Goal: Information Seeking & Learning: Learn about a topic

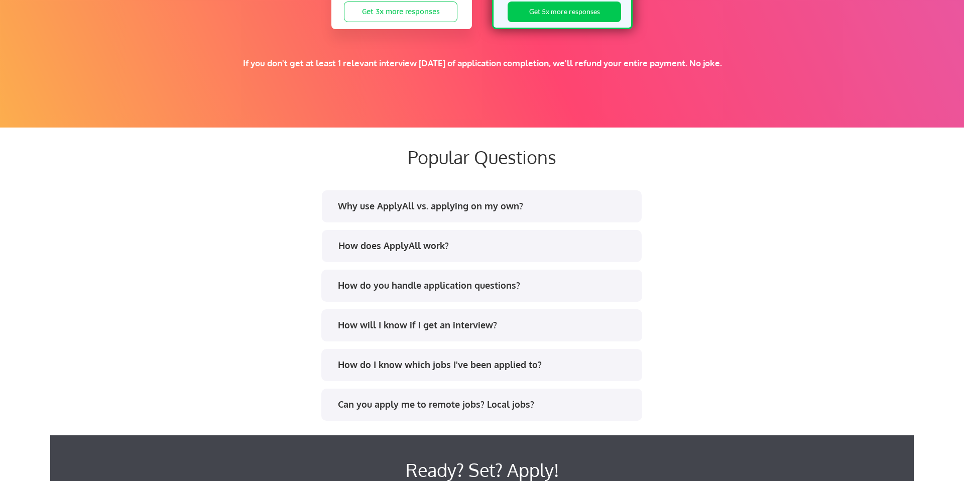
scroll to position [1790, 0]
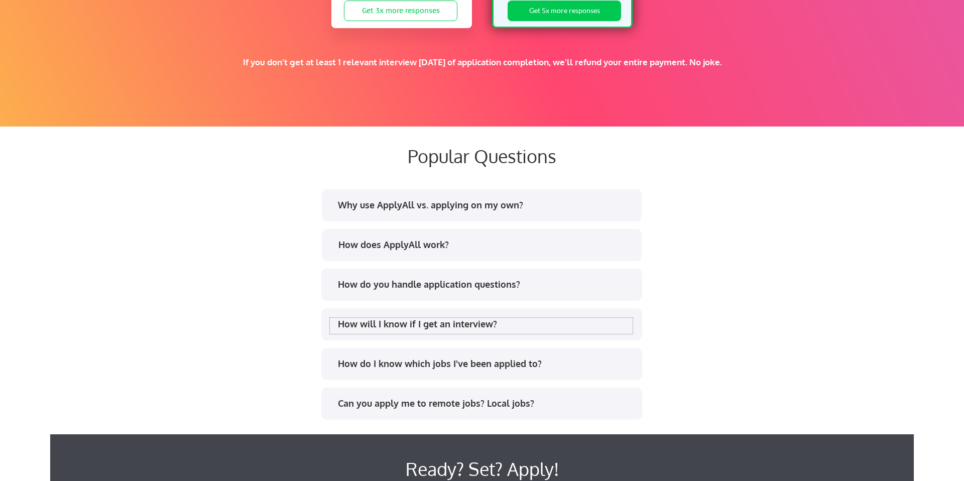
click at [388, 318] on div "How will I know if I get an interview?" at bounding box center [485, 324] width 295 height 13
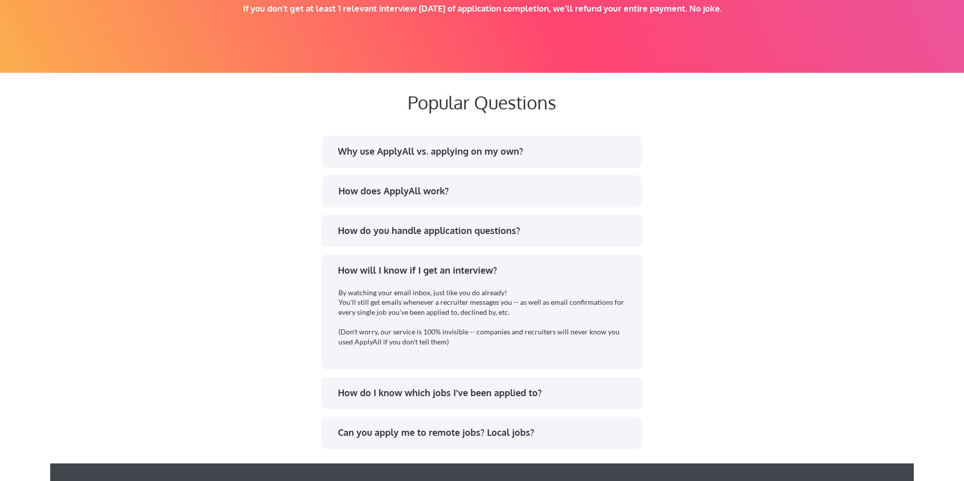
scroll to position [1869, 0]
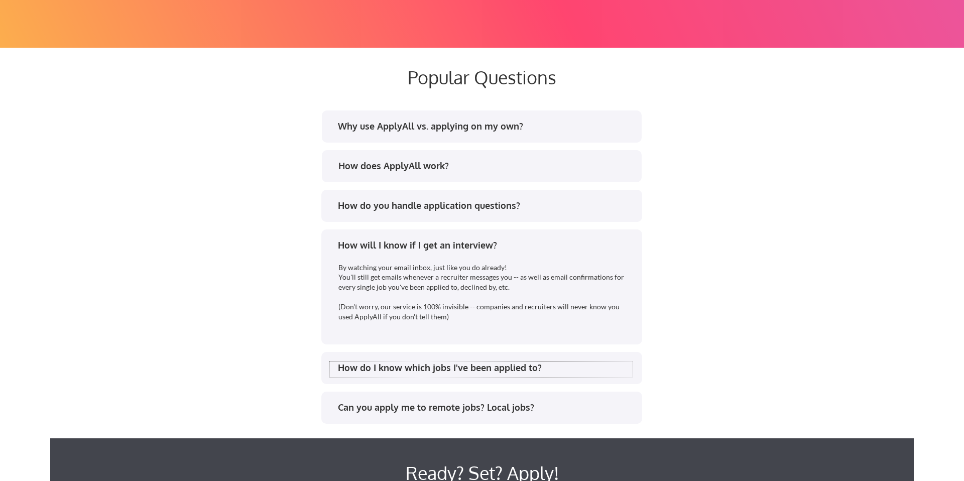
click at [429, 367] on div "How do I know which jobs I've been applied to?" at bounding box center [485, 367] width 295 height 13
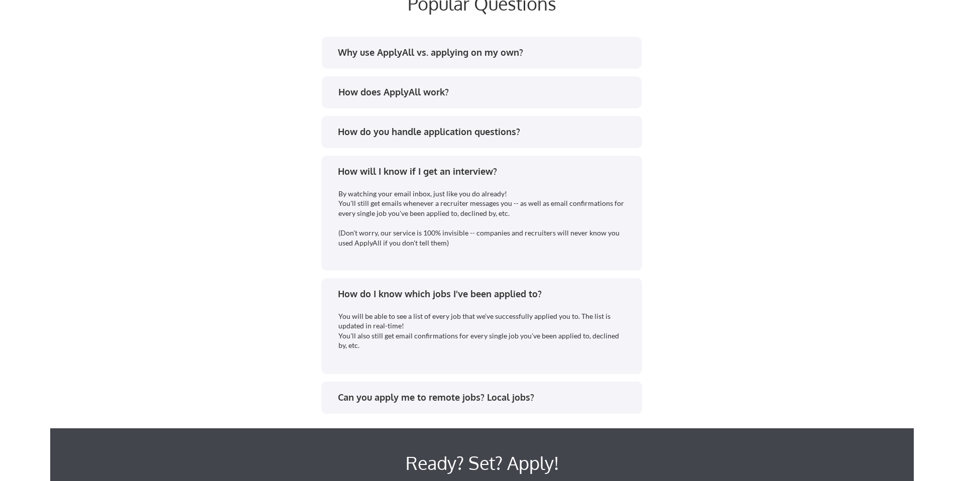
scroll to position [1943, 0]
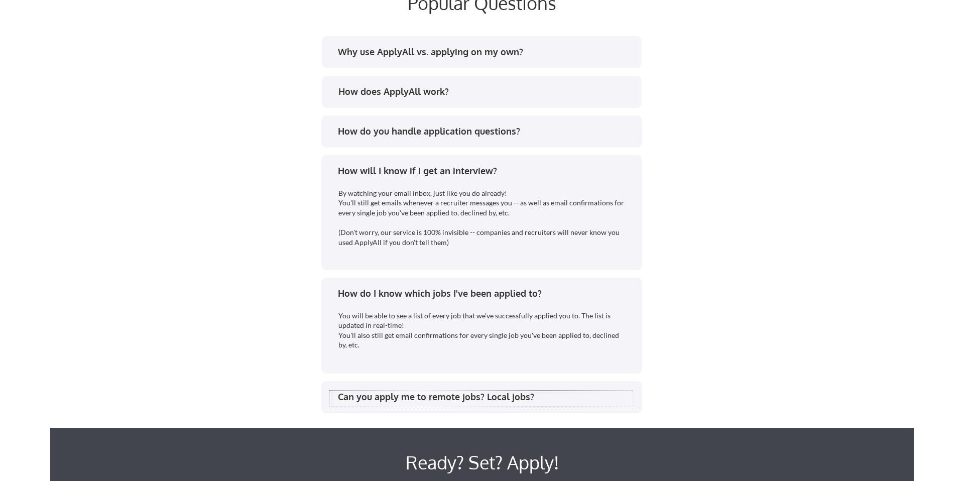
click at [427, 401] on div "Can you apply me to remote jobs? Local jobs?" at bounding box center [485, 397] width 295 height 13
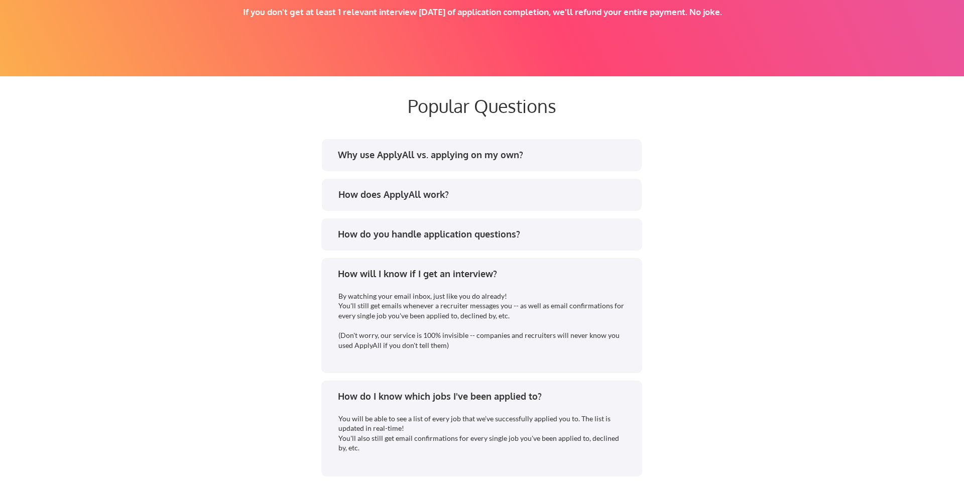
scroll to position [1793, 0]
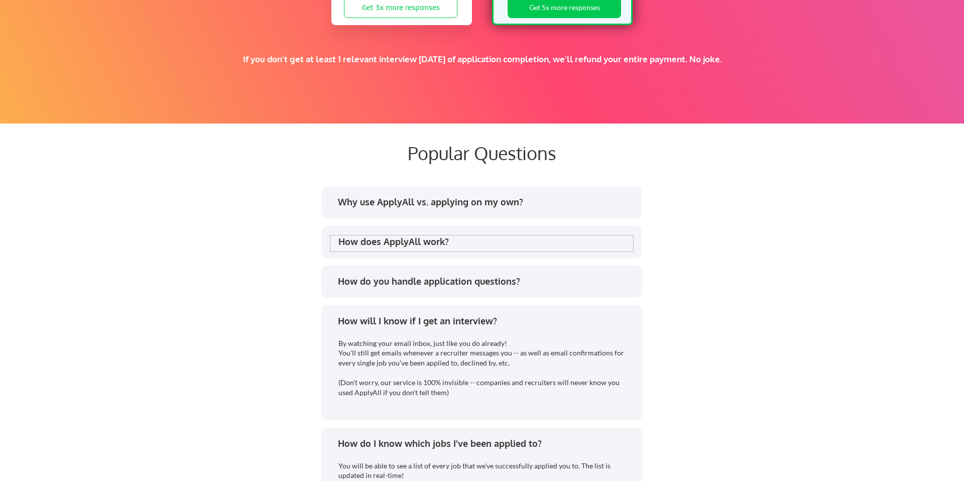
click at [474, 244] on div "How does ApplyAll work?" at bounding box center [485, 241] width 295 height 13
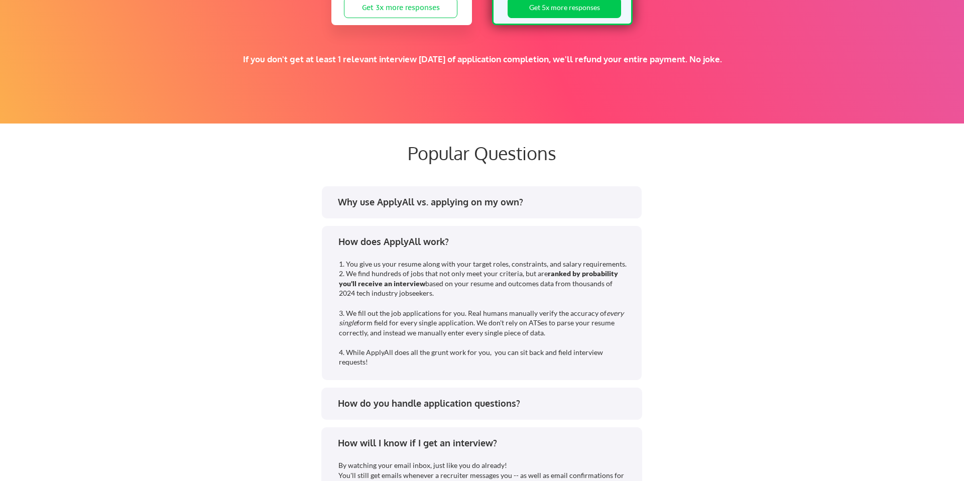
click at [499, 209] on div "Why use ApplyAll vs. applying on my own?" at bounding box center [481, 204] width 303 height 16
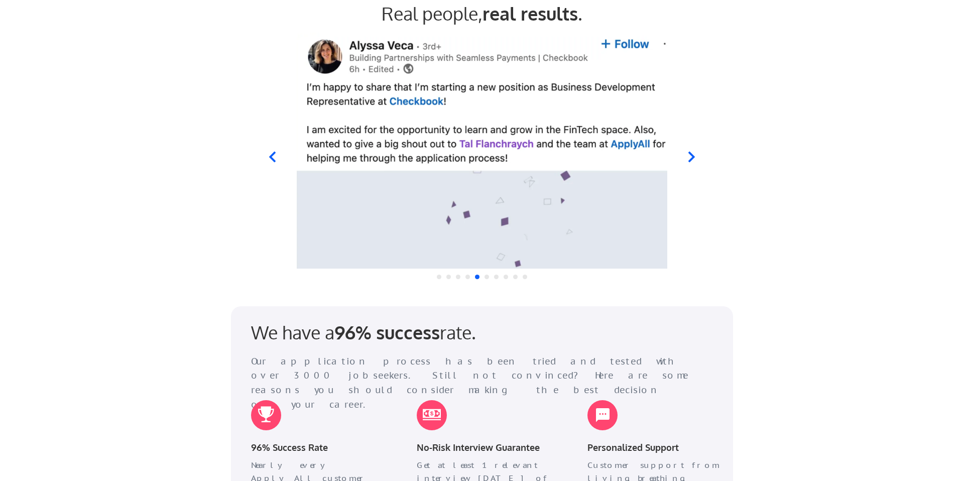
scroll to position [984, 0]
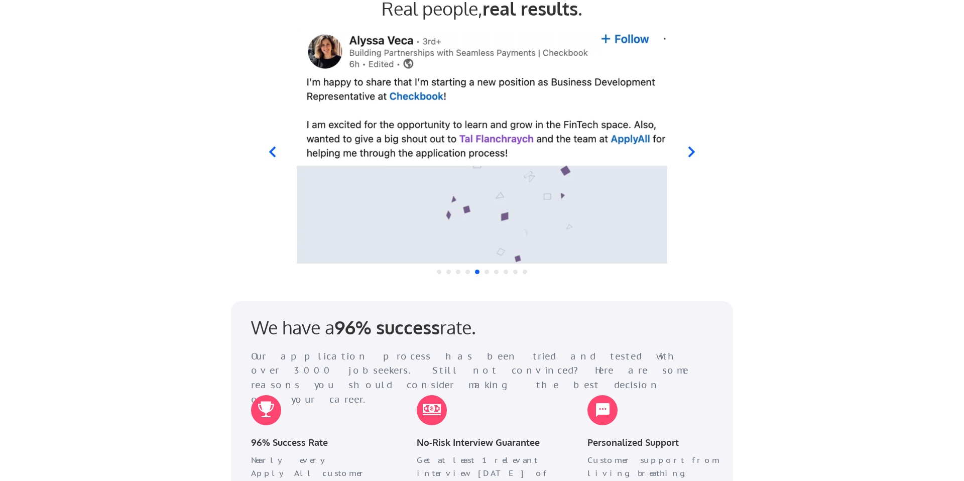
click at [694, 153] on icon at bounding box center [691, 152] width 13 height 13
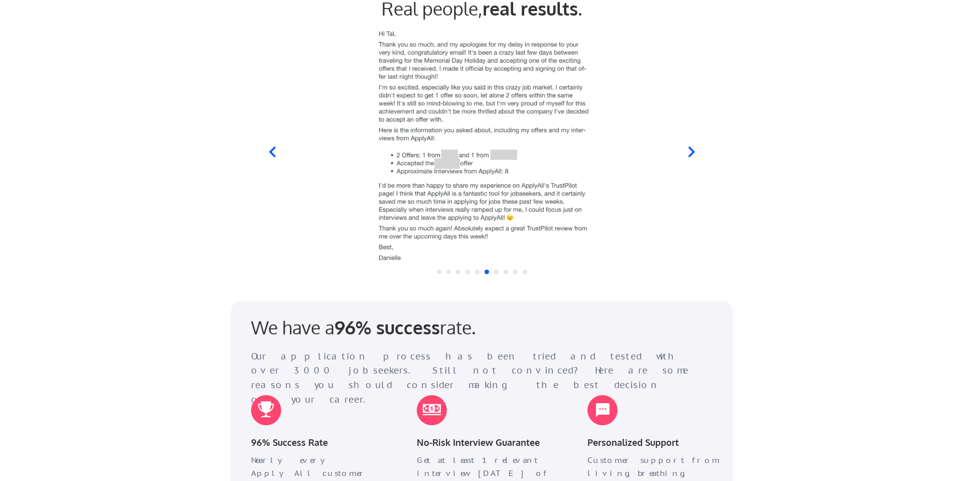
click at [262, 148] on div at bounding box center [482, 146] width 494 height 236
click at [276, 148] on icon at bounding box center [272, 152] width 13 height 13
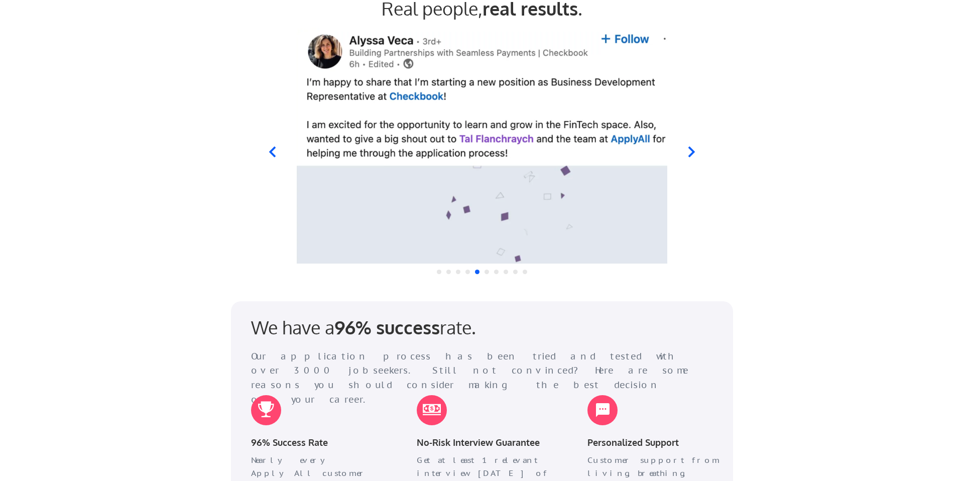
click at [689, 156] on icon at bounding box center [691, 152] width 7 height 11
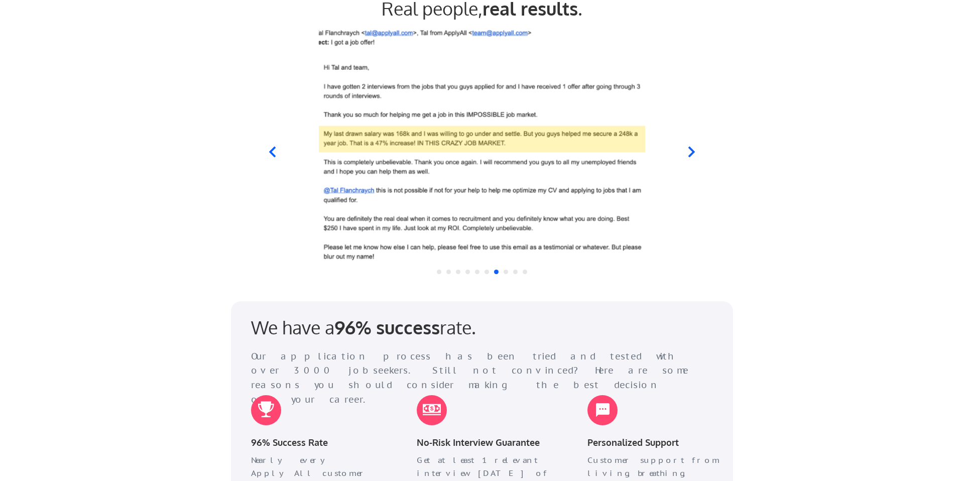
click at [276, 150] on icon at bounding box center [272, 152] width 13 height 13
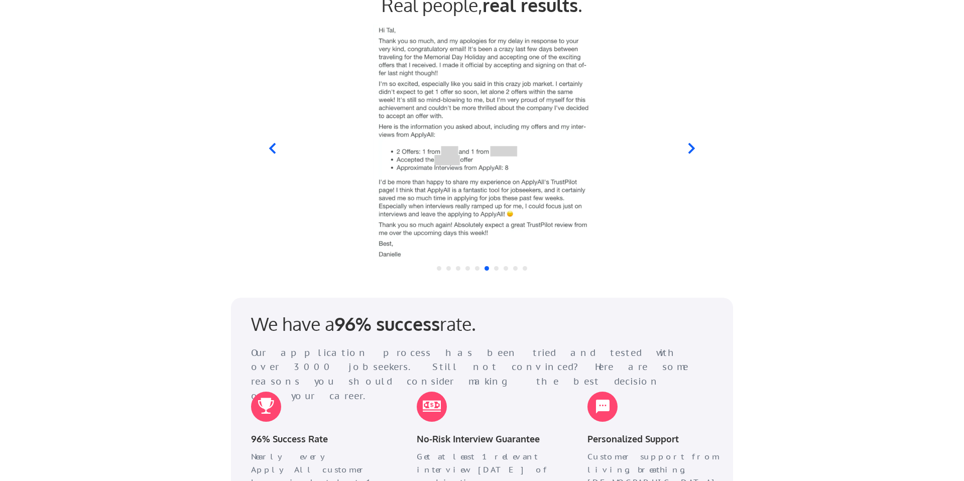
scroll to position [989, 0]
click at [693, 137] on div at bounding box center [482, 141] width 494 height 236
click at [689, 149] on icon at bounding box center [691, 147] width 13 height 13
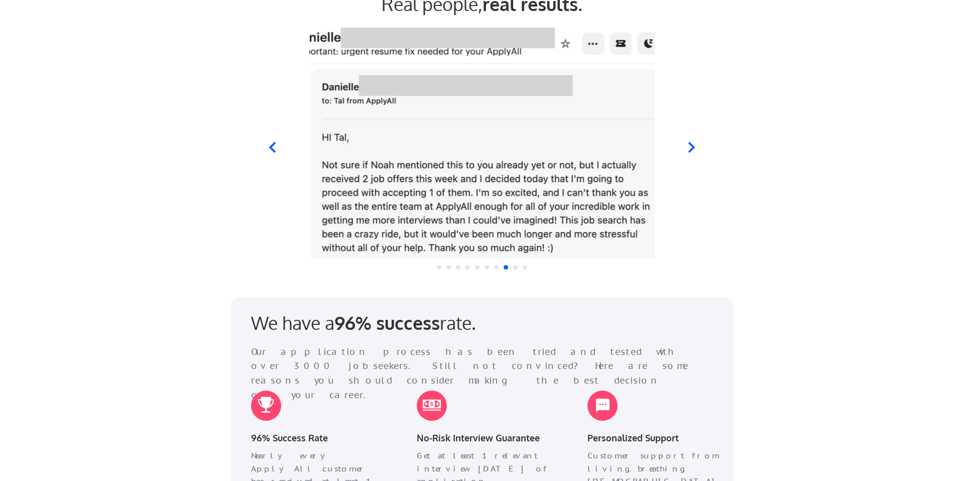
click at [268, 150] on icon at bounding box center [272, 147] width 13 height 13
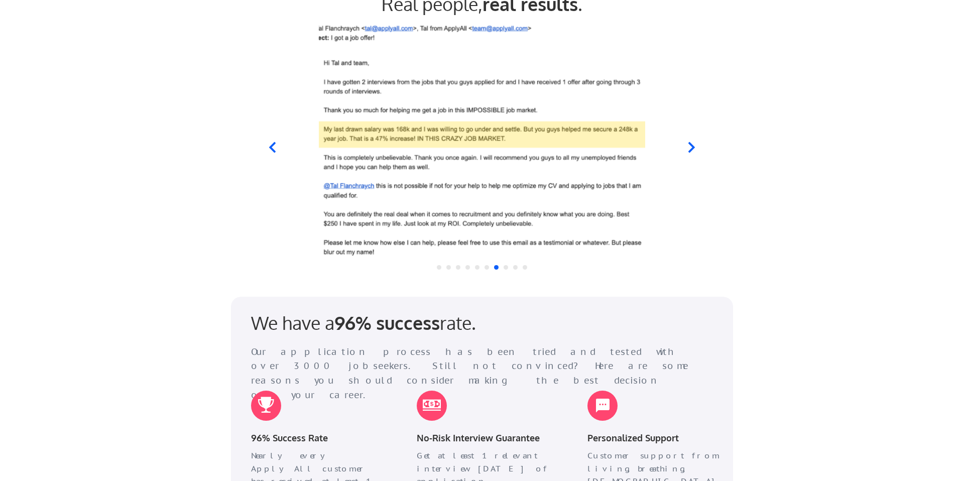
click at [686, 153] on icon at bounding box center [691, 147] width 13 height 13
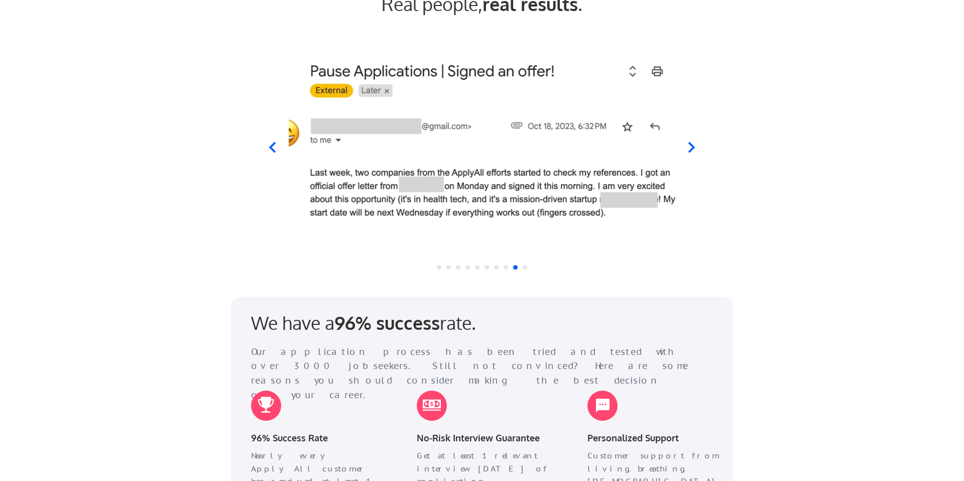
click at [271, 147] on icon at bounding box center [272, 147] width 7 height 11
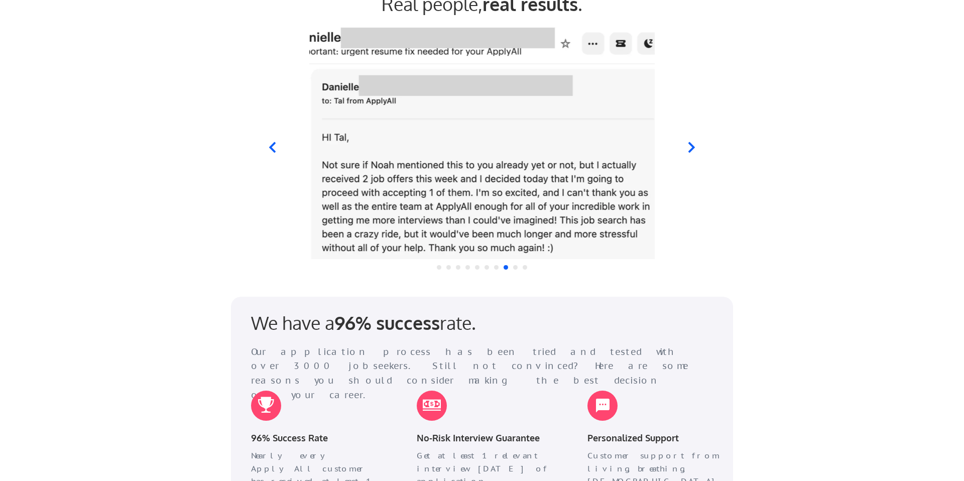
click at [694, 150] on icon at bounding box center [691, 147] width 13 height 13
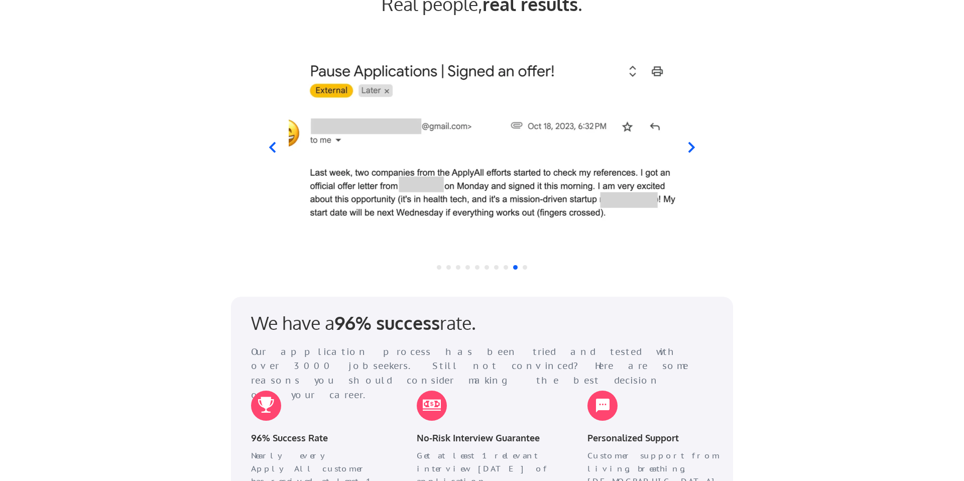
click at [694, 150] on icon at bounding box center [691, 147] width 13 height 13
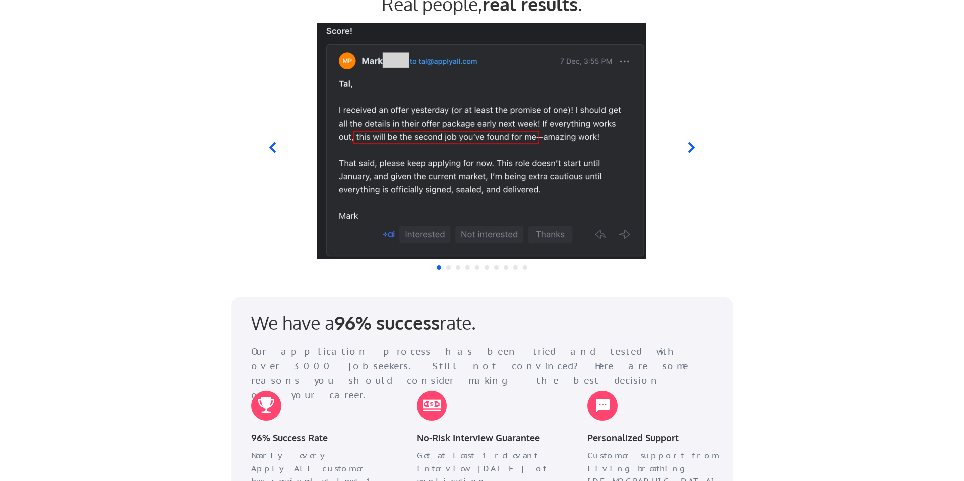
click at [289, 148] on img at bounding box center [481, 141] width 387 height 236
click at [274, 147] on icon at bounding box center [272, 147] width 13 height 13
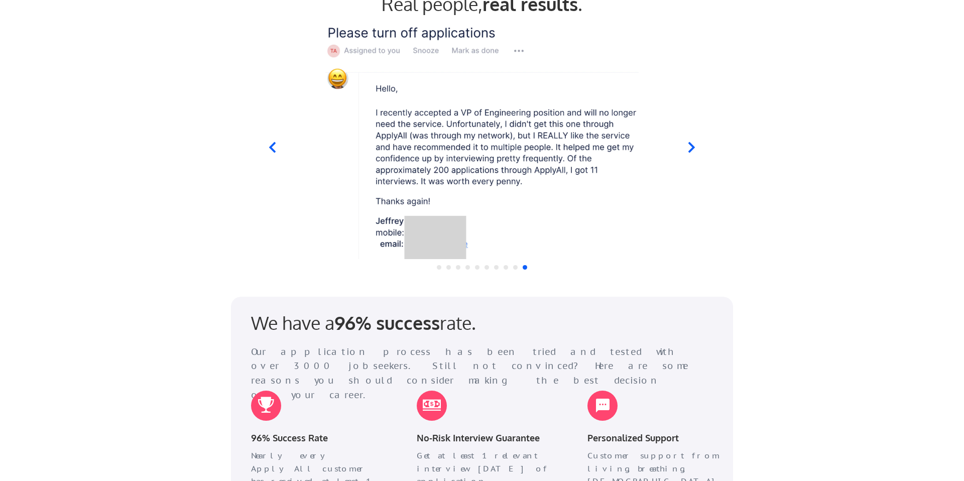
click at [695, 147] on icon at bounding box center [691, 147] width 13 height 13
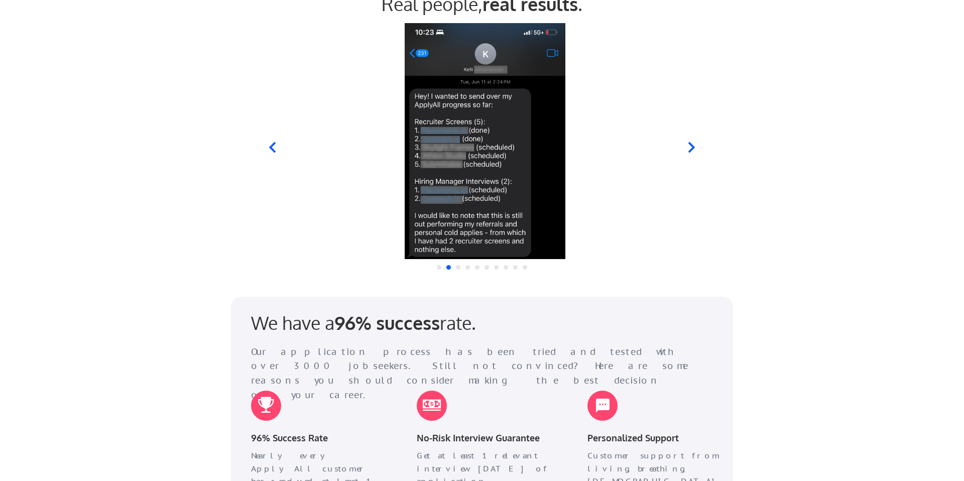
click at [480, 141] on img at bounding box center [485, 141] width 387 height 236
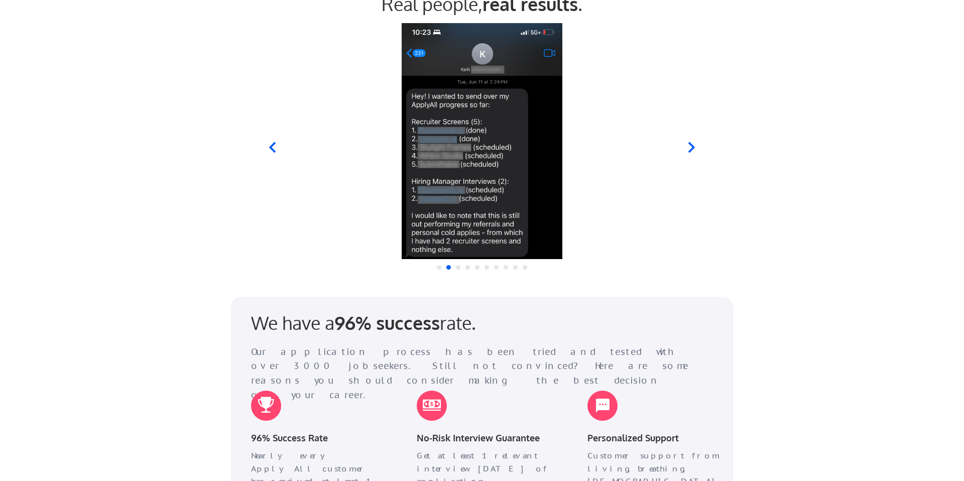
click at [689, 147] on icon at bounding box center [691, 147] width 13 height 13
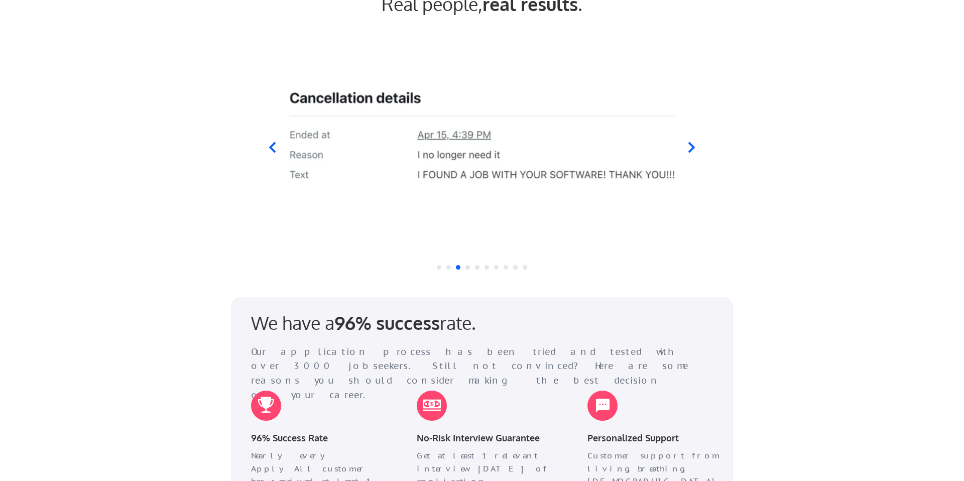
click at [279, 146] on div at bounding box center [482, 141] width 494 height 236
click at [268, 146] on icon at bounding box center [272, 147] width 13 height 13
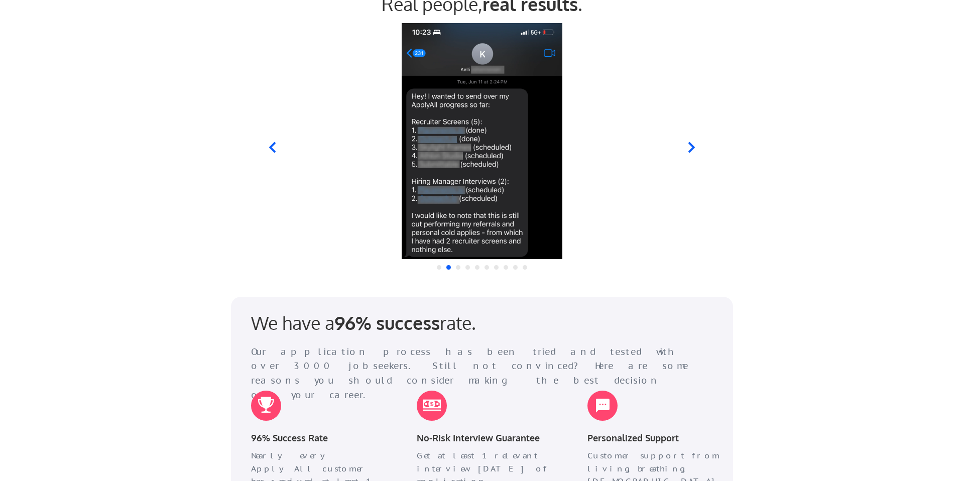
click at [268, 146] on icon at bounding box center [272, 147] width 13 height 13
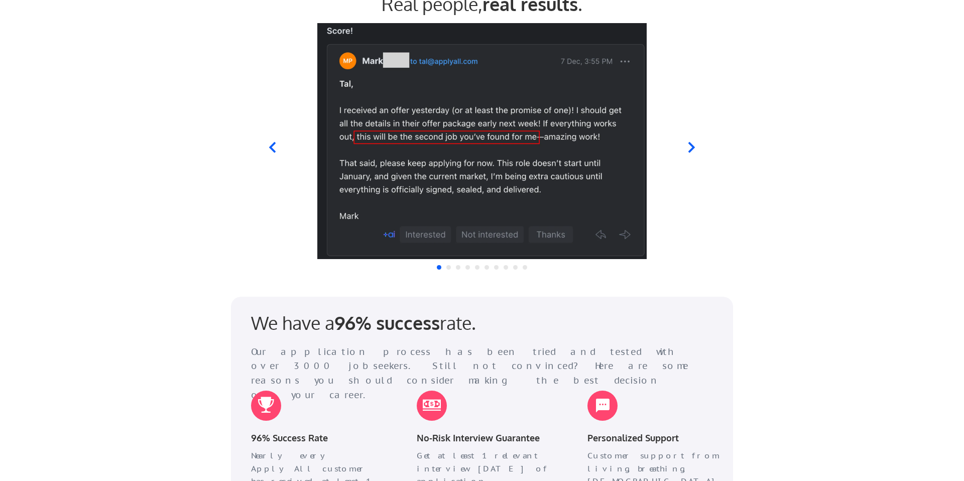
click at [904, 124] on div "Real people, real results ." at bounding box center [482, 141] width 964 height 306
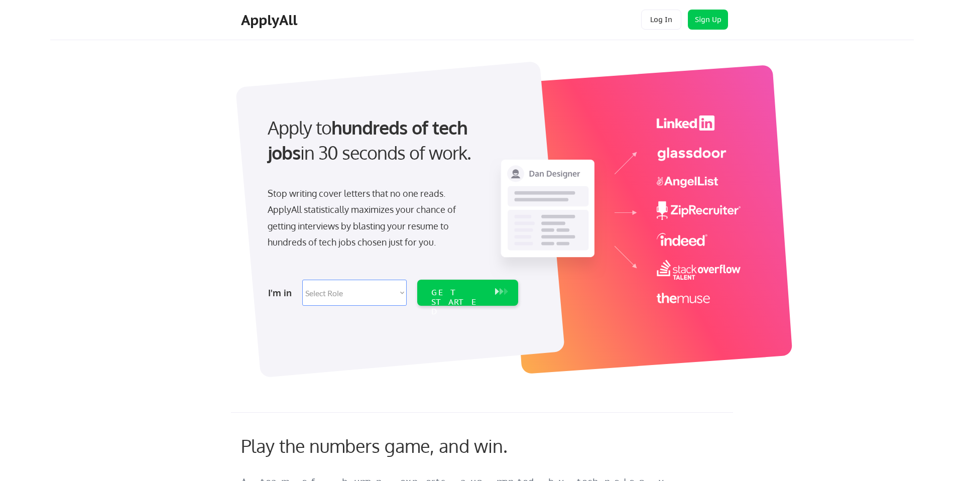
scroll to position [0, 0]
